Goal: Entertainment & Leisure: Consume media (video, audio)

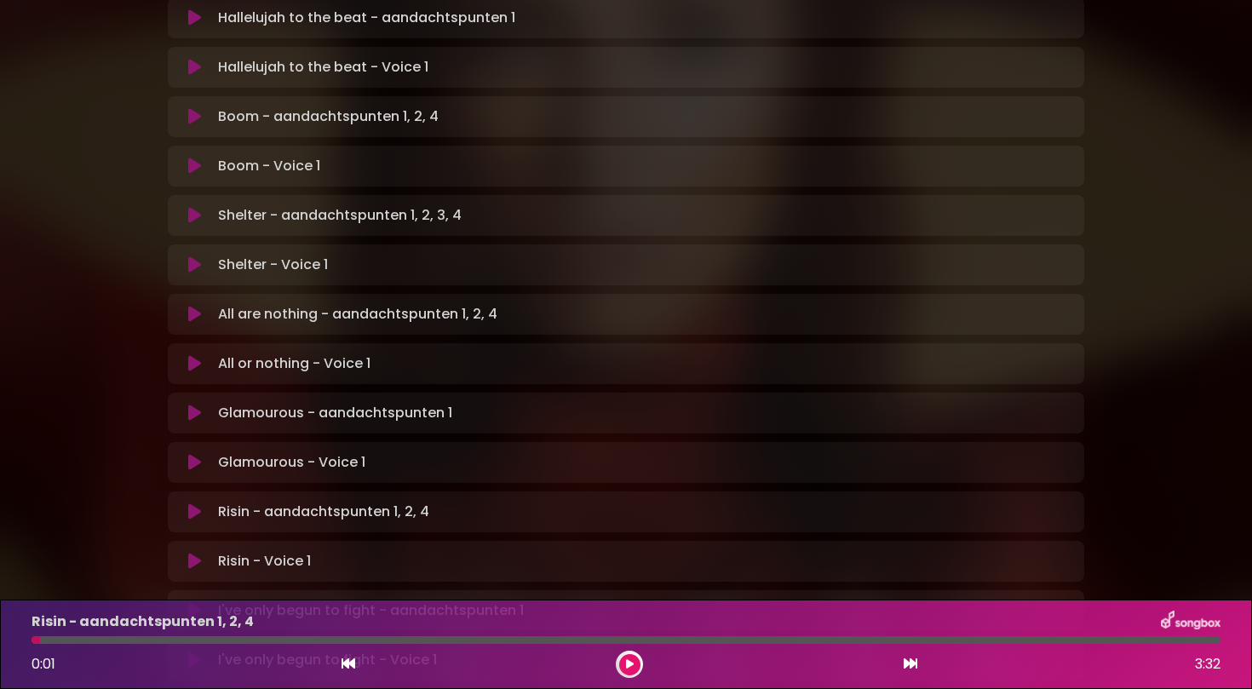
click at [192, 503] on icon at bounding box center [194, 511] width 13 height 17
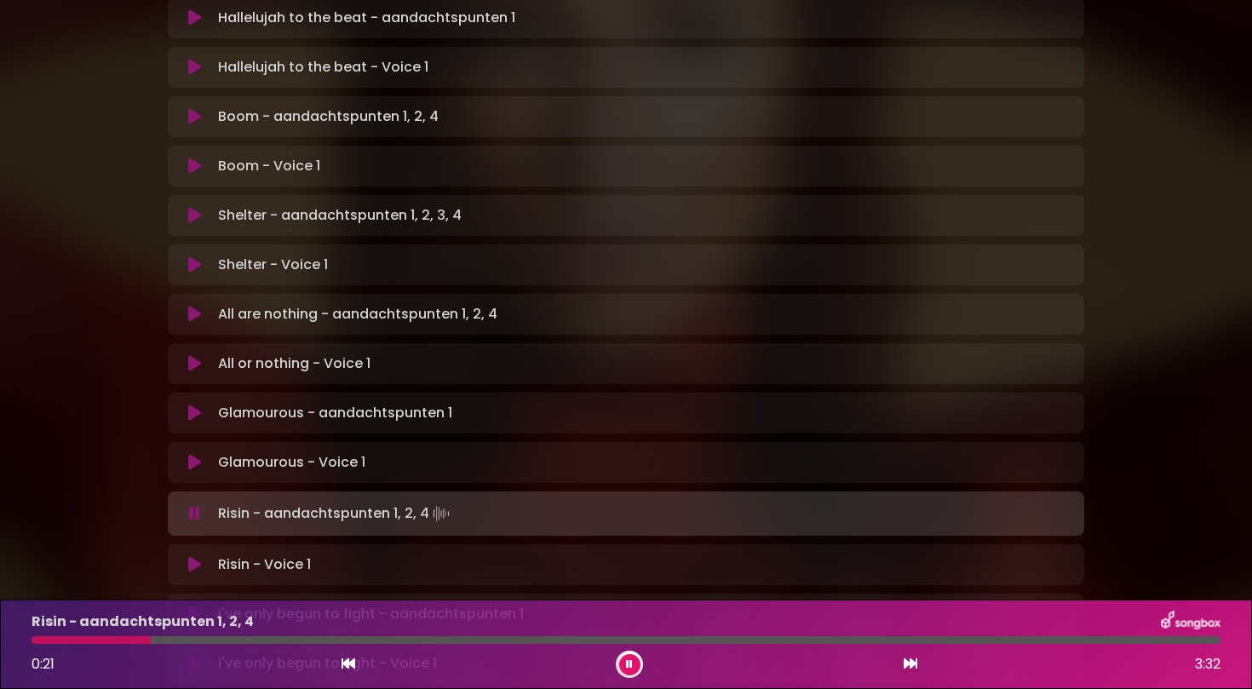
click at [623, 659] on button at bounding box center [629, 664] width 21 height 21
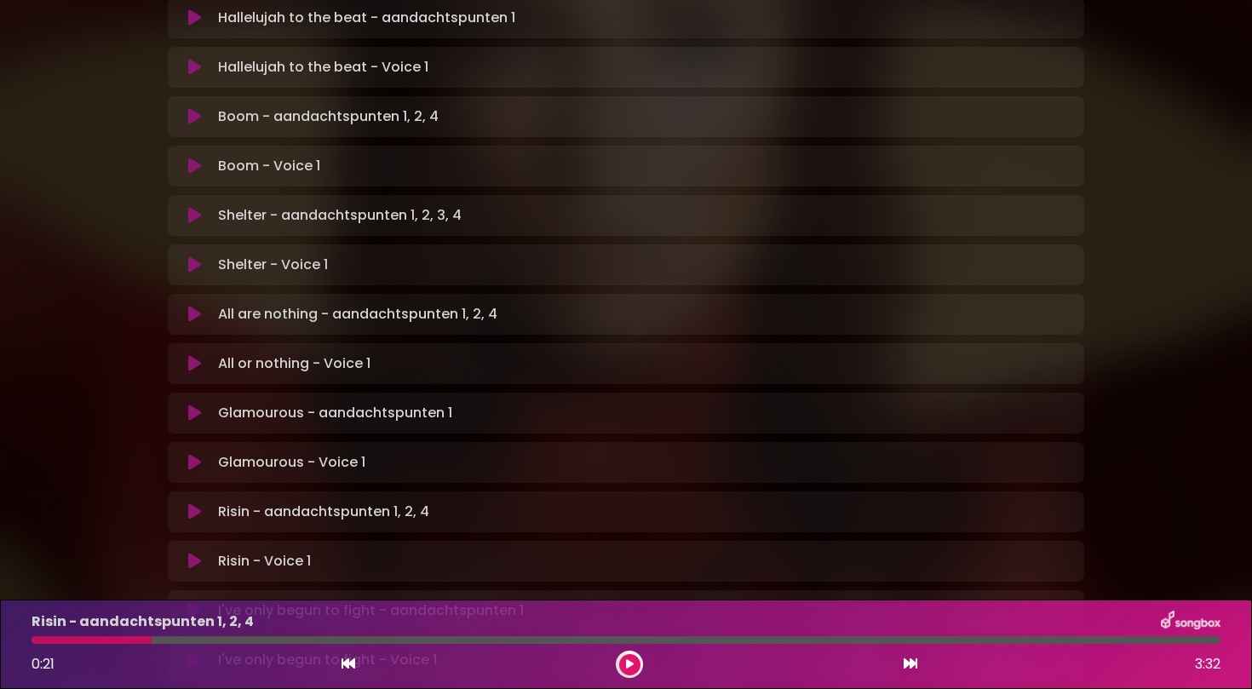
click at [121, 638] on div at bounding box center [92, 640] width 120 height 8
drag, startPoint x: 151, startPoint y: 635, endPoint x: 123, endPoint y: 638, distance: 27.4
click at [123, 638] on div "Risin - aandachtspunten 1, 2, 4 0:21 3:32" at bounding box center [625, 643] width 1209 height 67
click at [100, 636] on div at bounding box center [92, 640] width 120 height 8
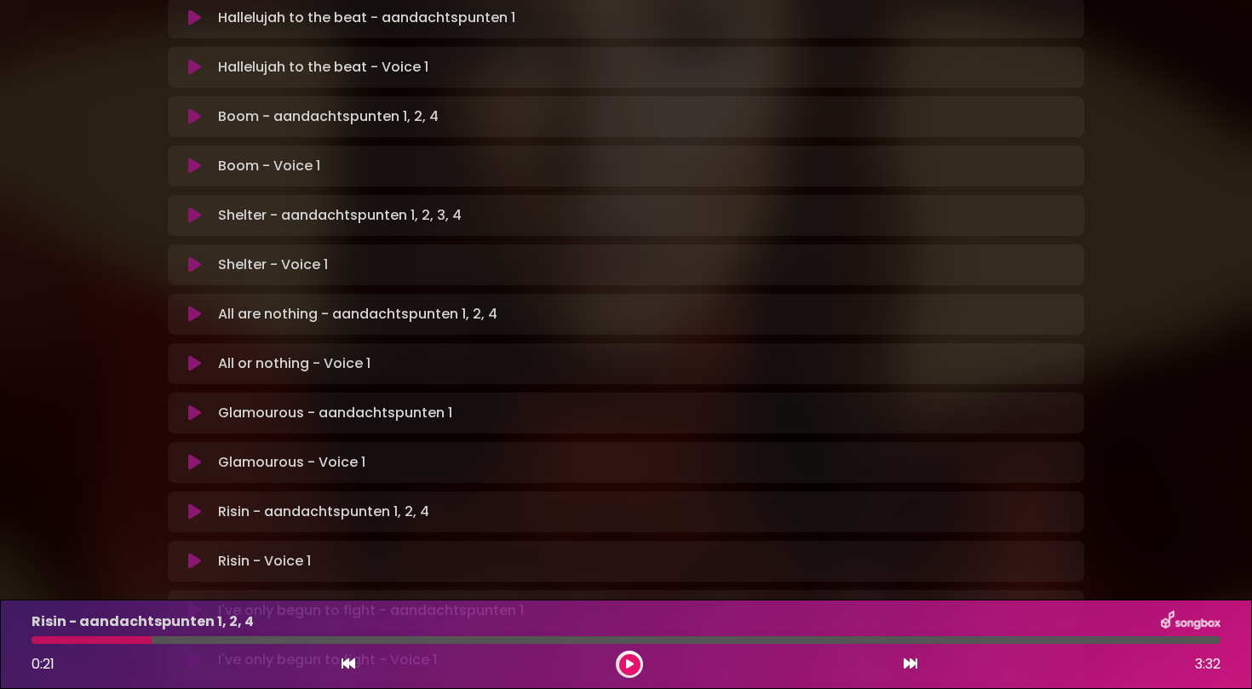
click at [39, 639] on div at bounding box center [92, 640] width 120 height 8
click at [32, 639] on div at bounding box center [92, 640] width 120 height 8
click at [191, 503] on icon at bounding box center [194, 511] width 13 height 17
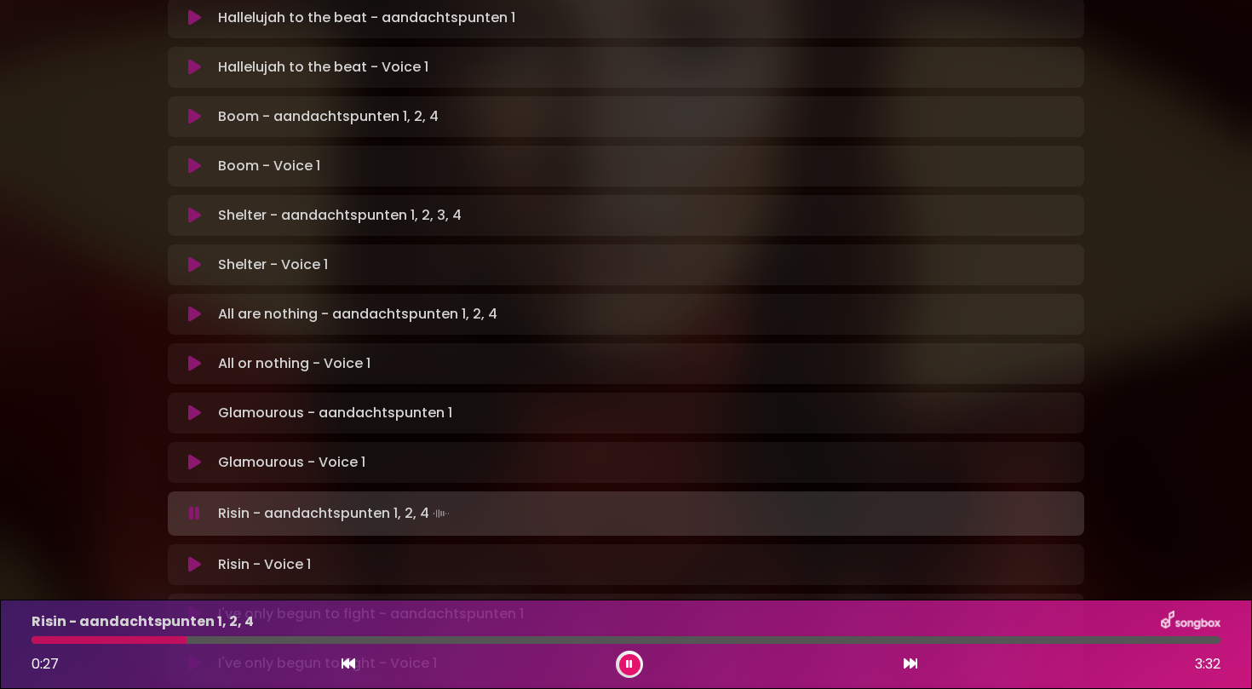
click at [627, 663] on icon at bounding box center [629, 664] width 7 height 10
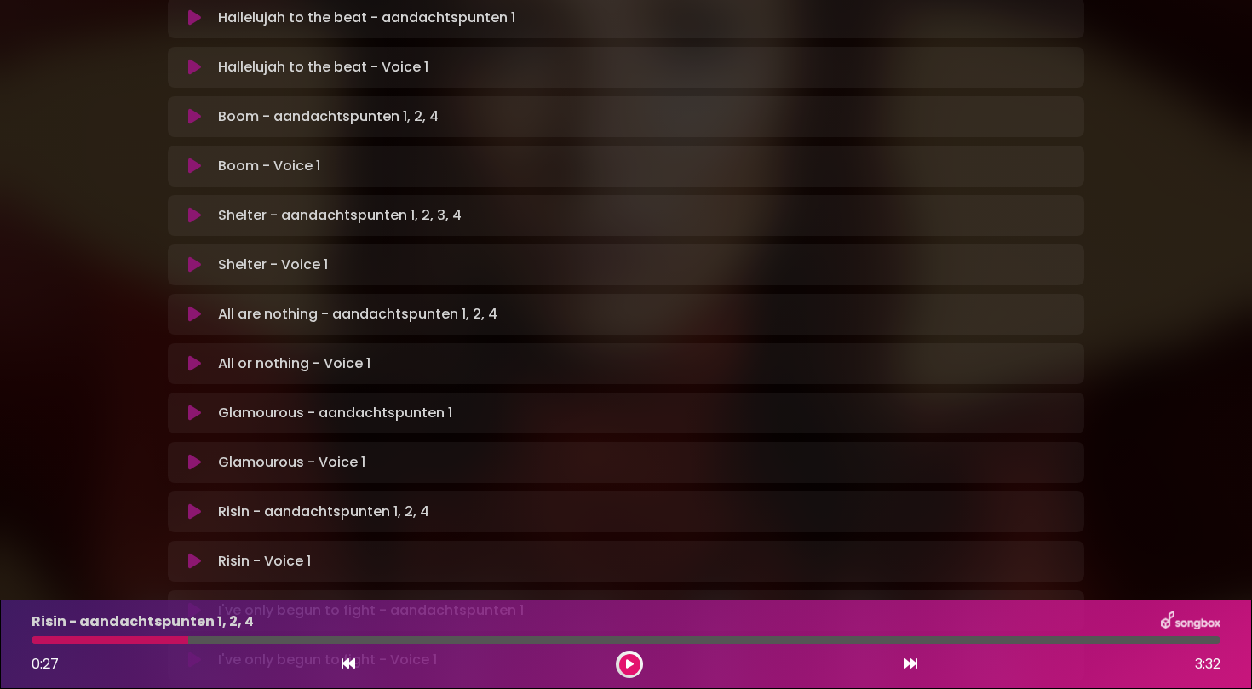
click at [630, 661] on icon at bounding box center [630, 664] width 8 height 10
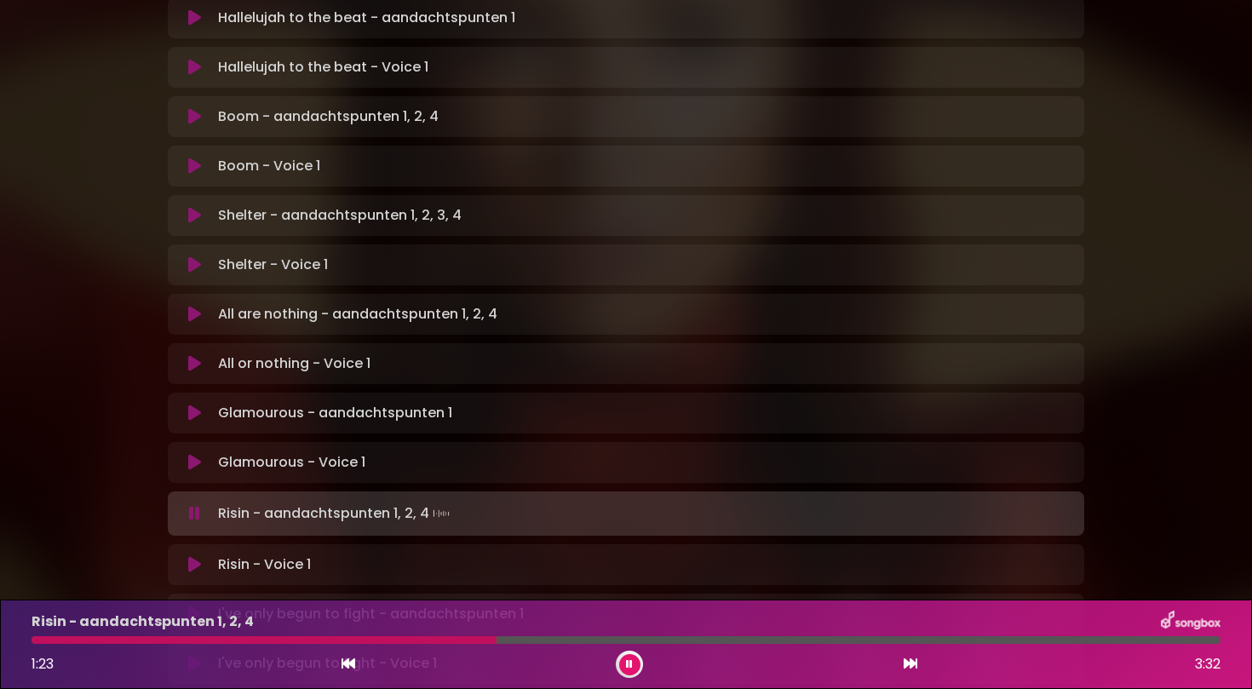
click at [627, 661] on icon at bounding box center [629, 664] width 7 height 10
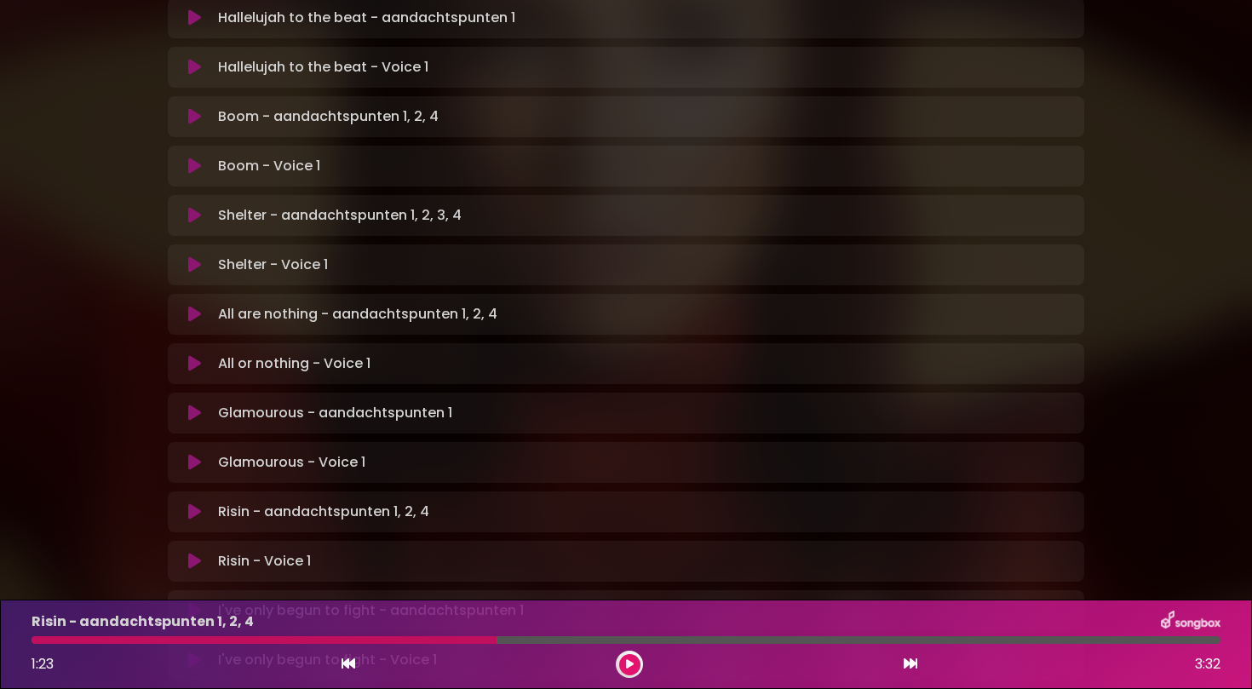
click at [627, 661] on icon at bounding box center [630, 664] width 8 height 10
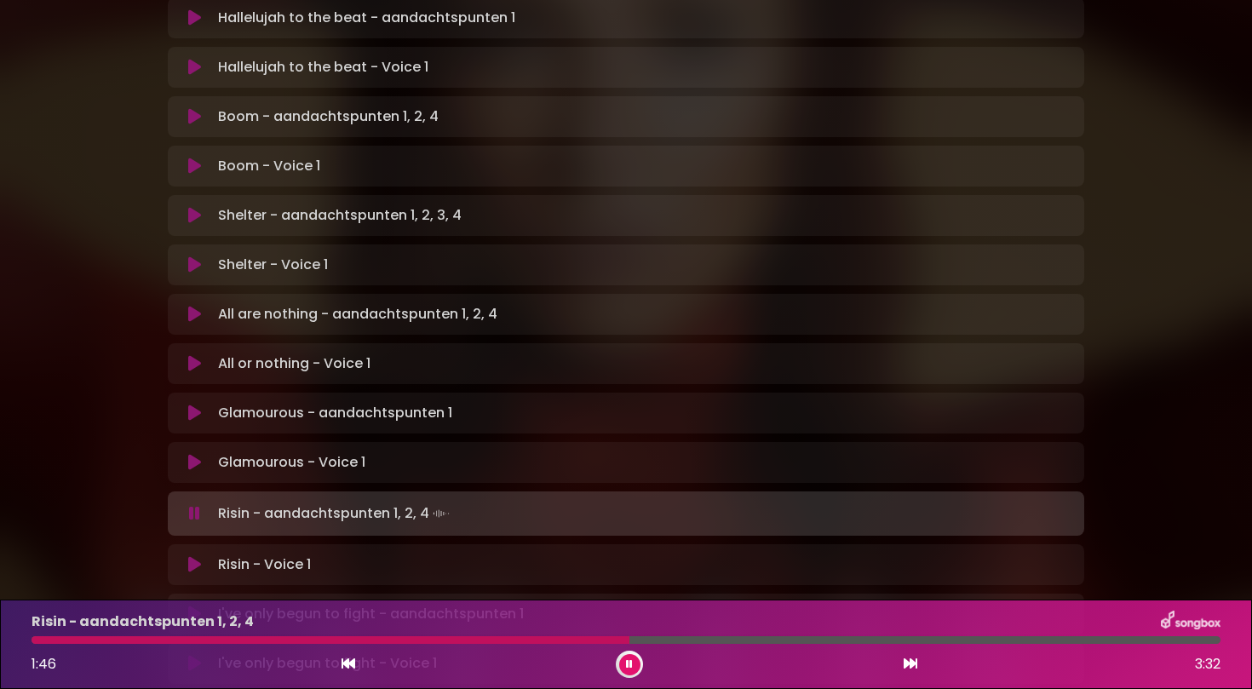
click at [627, 661] on icon at bounding box center [629, 664] width 7 height 10
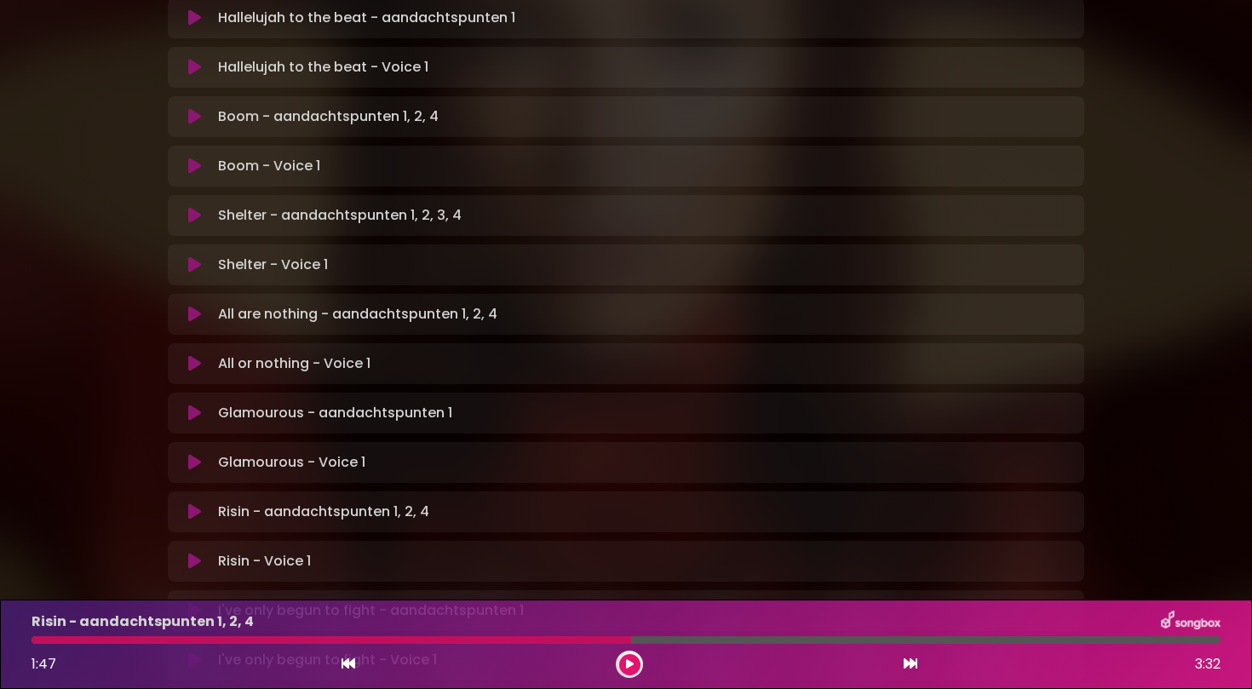
click at [497, 637] on div at bounding box center [331, 640] width 599 height 8
click at [40, 640] on div at bounding box center [331, 640] width 599 height 8
click at [32, 640] on div at bounding box center [331, 640] width 599 height 8
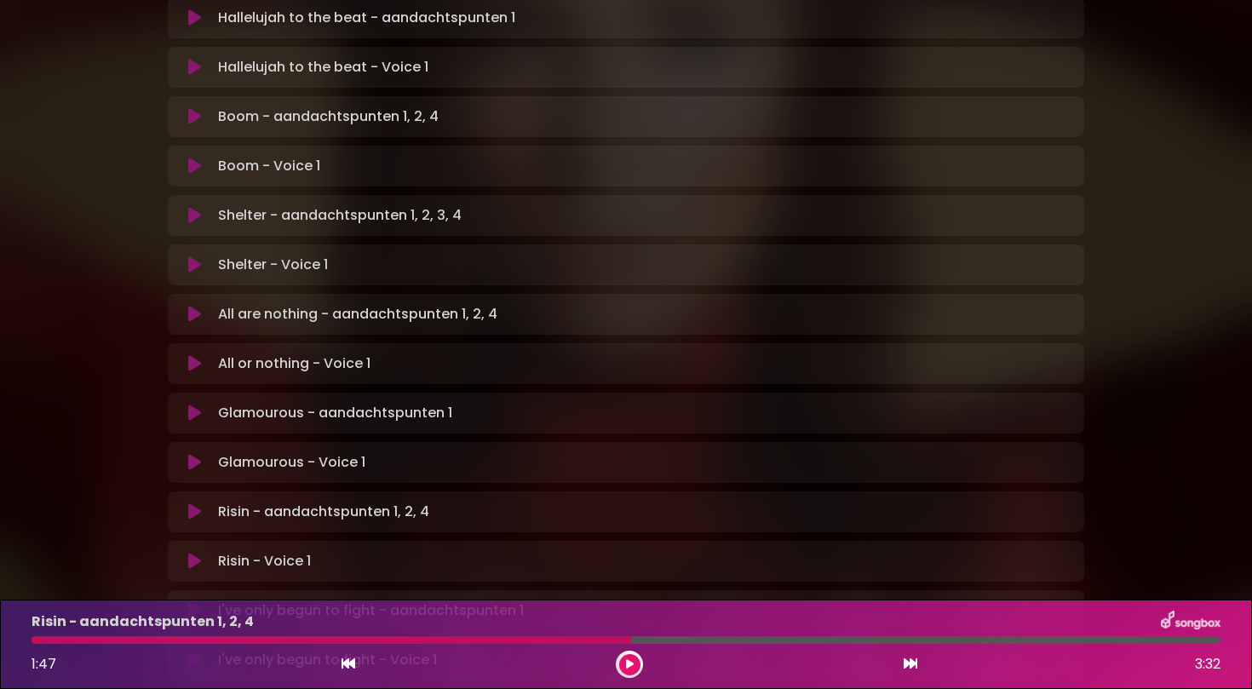
click at [83, 637] on div at bounding box center [331, 640] width 599 height 8
drag, startPoint x: 629, startPoint y: 643, endPoint x: 485, endPoint y: 645, distance: 143.9
click at [485, 645] on div "Risin - aandachtspunten 1, 2, 4 1:47 3:32" at bounding box center [625, 643] width 1209 height 67
click at [192, 503] on icon at bounding box center [194, 511] width 13 height 17
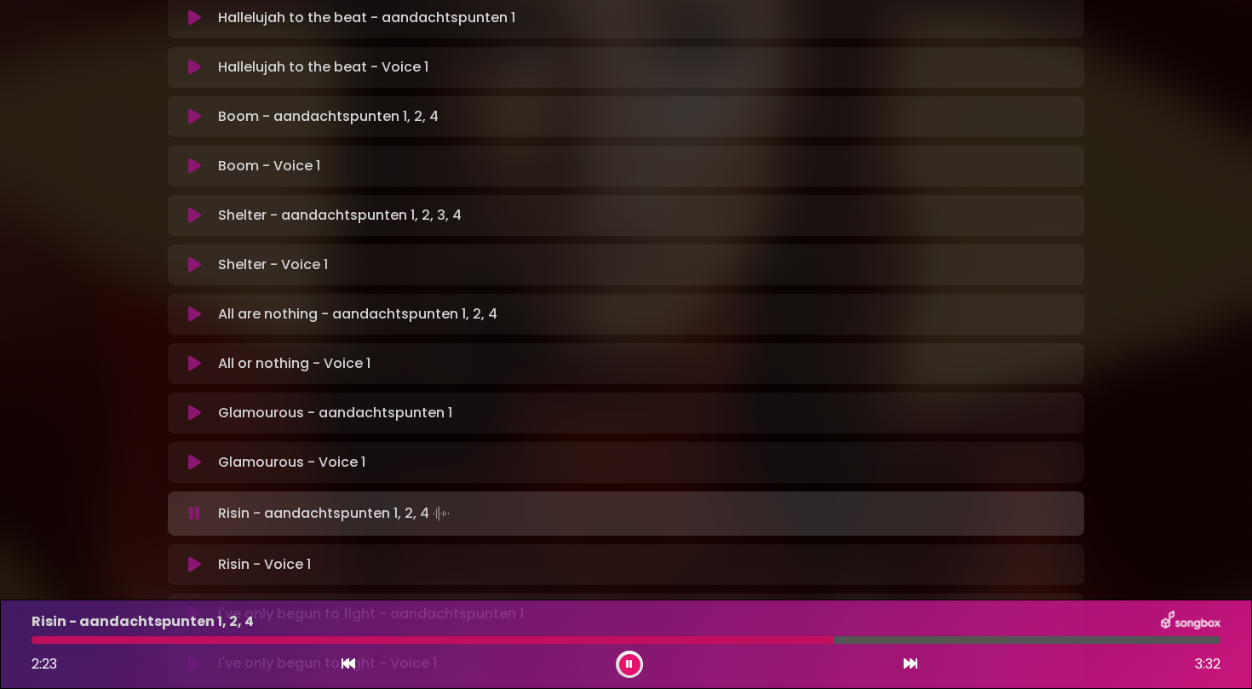
click at [628, 659] on icon at bounding box center [629, 664] width 7 height 10
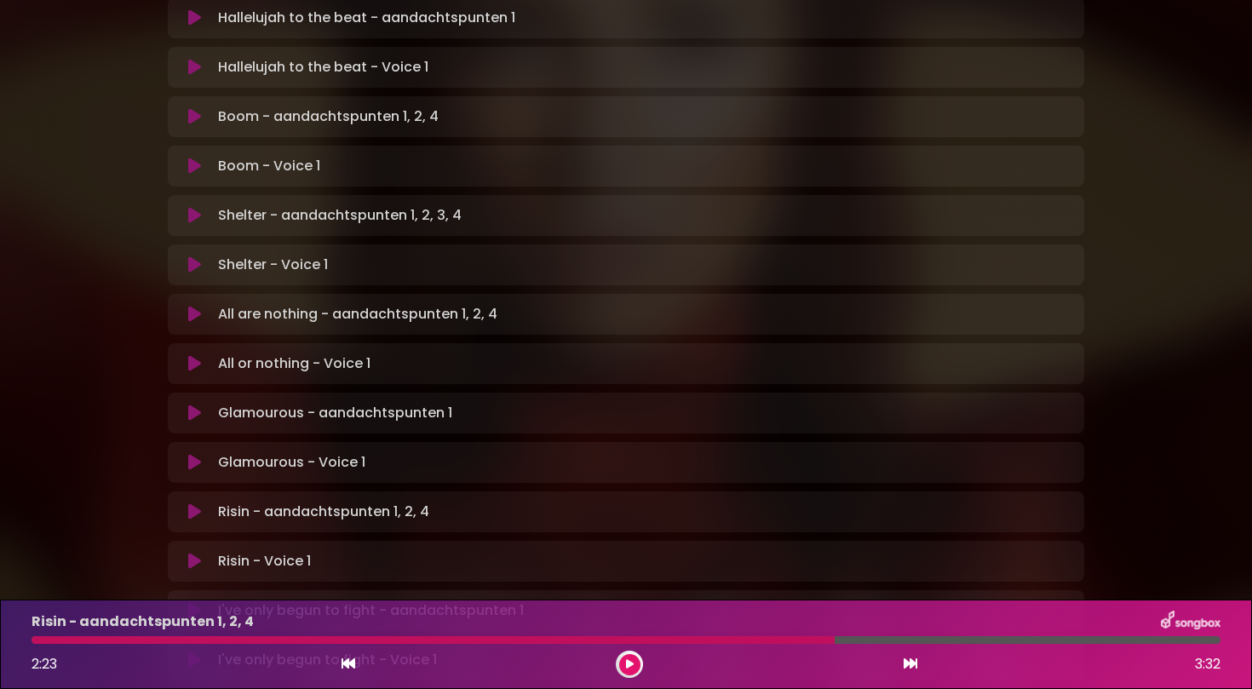
click at [630, 659] on icon at bounding box center [630, 664] width 8 height 10
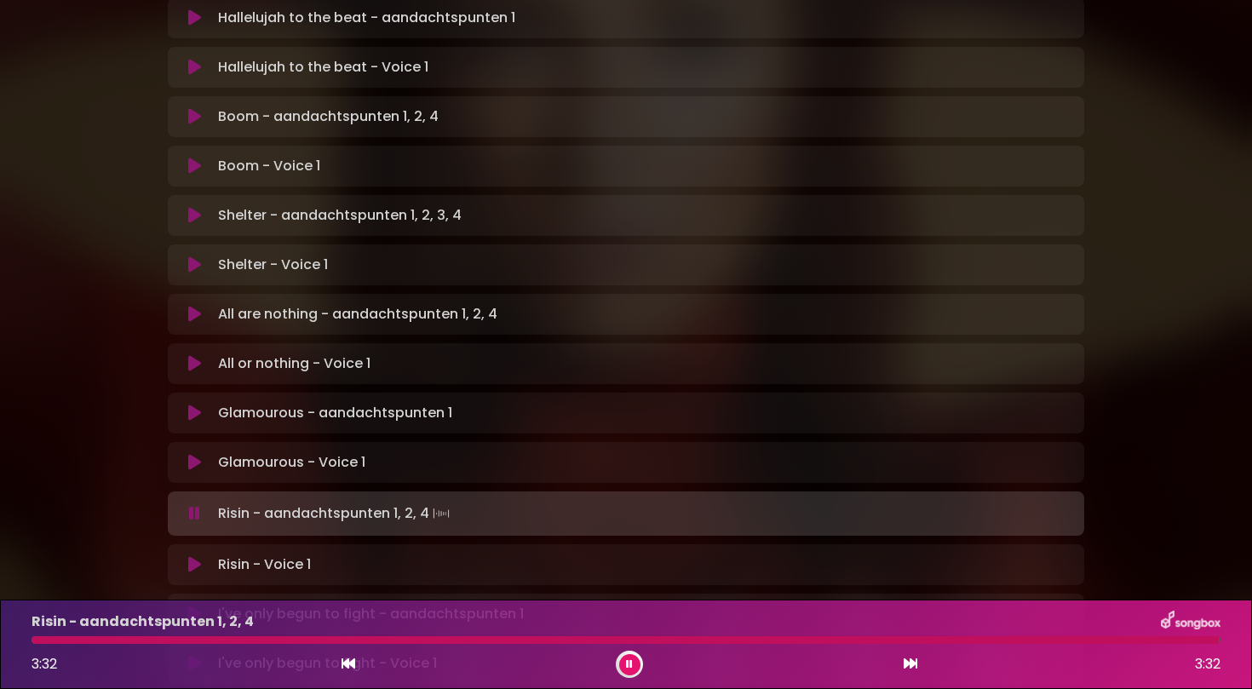
click at [631, 660] on icon at bounding box center [629, 664] width 7 height 10
